Goal: Check status: Check status

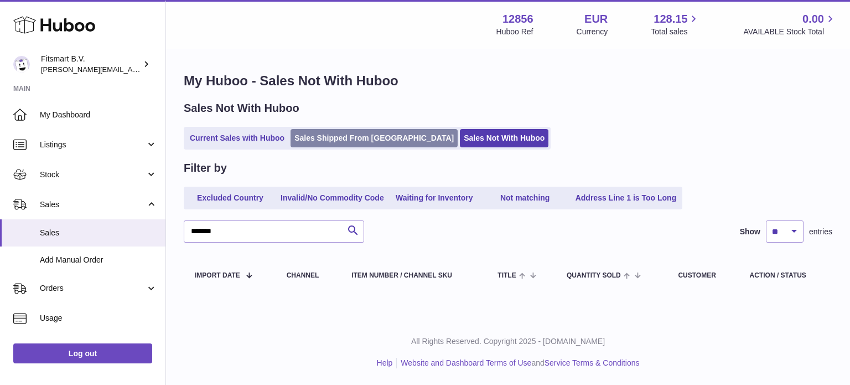
click at [319, 130] on link "Sales Shipped From [GEOGRAPHIC_DATA]" at bounding box center [374, 138] width 167 height 18
click at [66, 11] on div "Huboo" at bounding box center [83, 26] width 166 height 48
click at [64, 14] on icon at bounding box center [54, 25] width 82 height 22
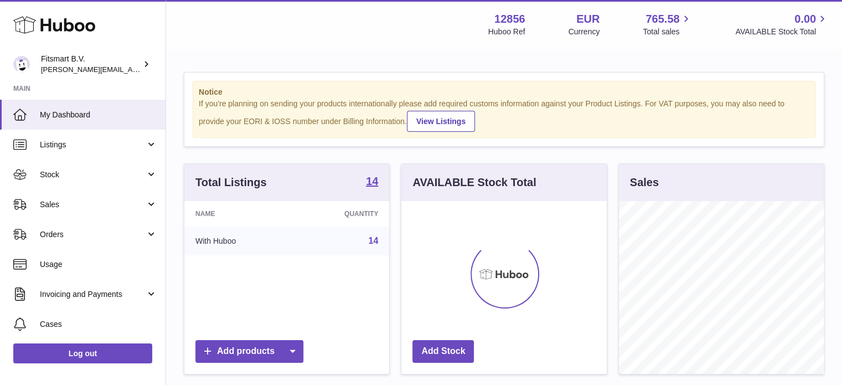
scroll to position [173, 205]
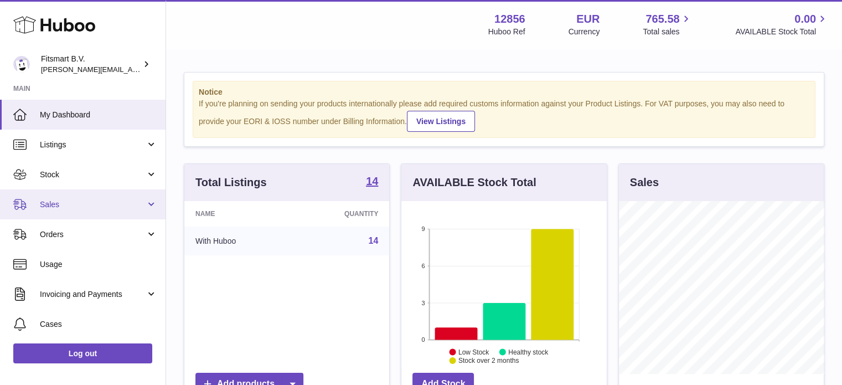
click at [90, 202] on span "Sales" at bounding box center [93, 204] width 106 height 11
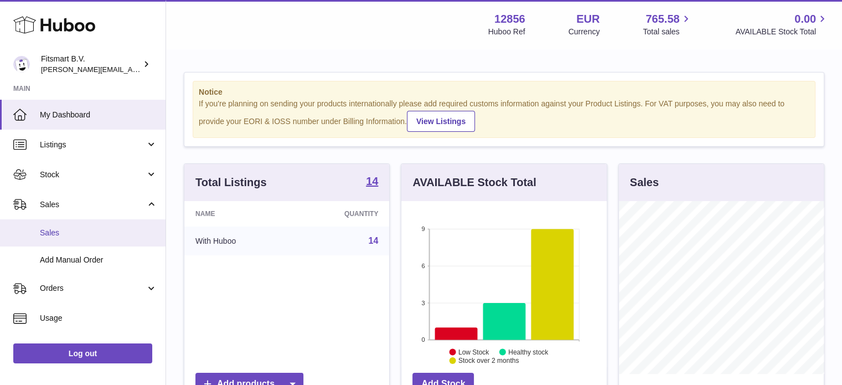
click at [82, 223] on link "Sales" at bounding box center [83, 232] width 166 height 27
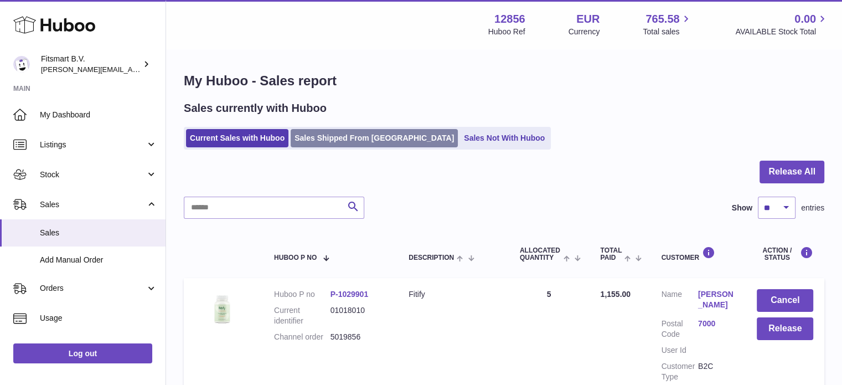
click at [345, 135] on link "Sales Shipped From [GEOGRAPHIC_DATA]" at bounding box center [374, 138] width 167 height 18
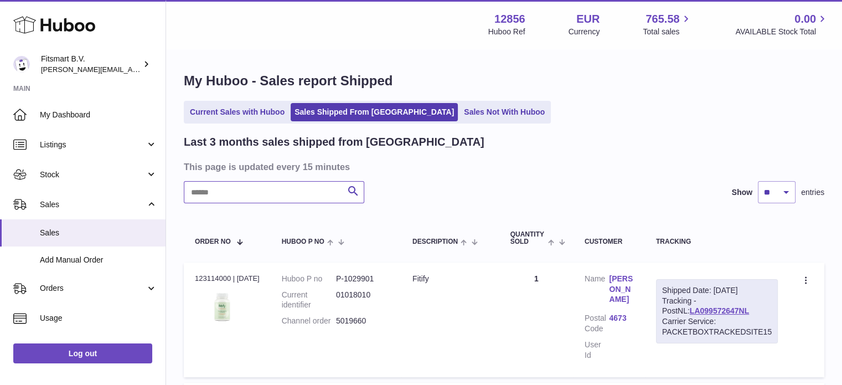
click at [290, 197] on input "text" at bounding box center [274, 192] width 180 height 22
paste input "*******"
drag, startPoint x: 258, startPoint y: 195, endPoint x: 0, endPoint y: 158, distance: 260.6
click at [0, 163] on div "Huboo Fitsmart B.V. jonathan@leaderoo.com Main My Dashboard Listings Not with H…" at bounding box center [421, 235] width 842 height 470
paste input "text"
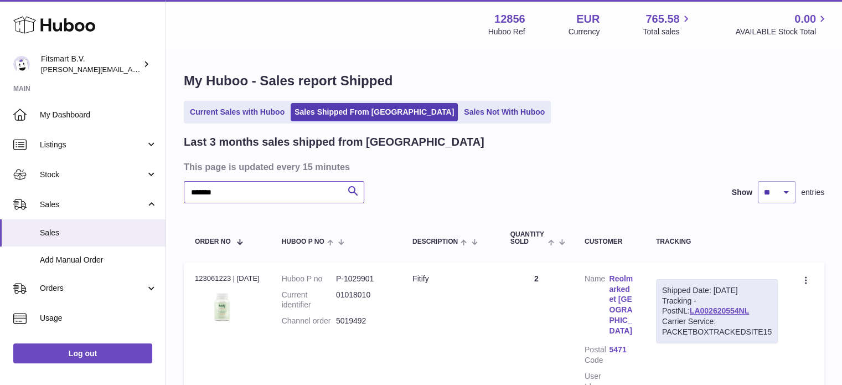
type input "*******"
click at [625, 303] on link "Reolmarkedet Reinewald" at bounding box center [621, 304] width 24 height 63
drag, startPoint x: 714, startPoint y: 287, endPoint x: 581, endPoint y: 199, distance: 159.9
click at [777, 290] on div "Shipped Date: 19th Aug 2025 Tracking - PostNL: LA002620554NL Carrier Service: P…" at bounding box center [717, 311] width 122 height 64
copy div "19th Aug 2025"
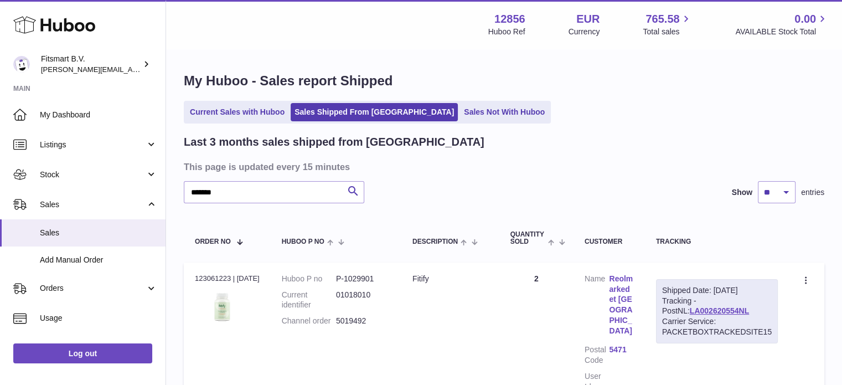
drag, startPoint x: 720, startPoint y: 309, endPoint x: 660, endPoint y: 308, distance: 59.8
click at [660, 308] on div "Shipped Date: 19th Aug 2025 Tracking - PostNL: LA002620554NL Carrier Service: P…" at bounding box center [717, 311] width 122 height 64
copy link "LA002620554NL"
